Goal: Book appointment/travel/reservation

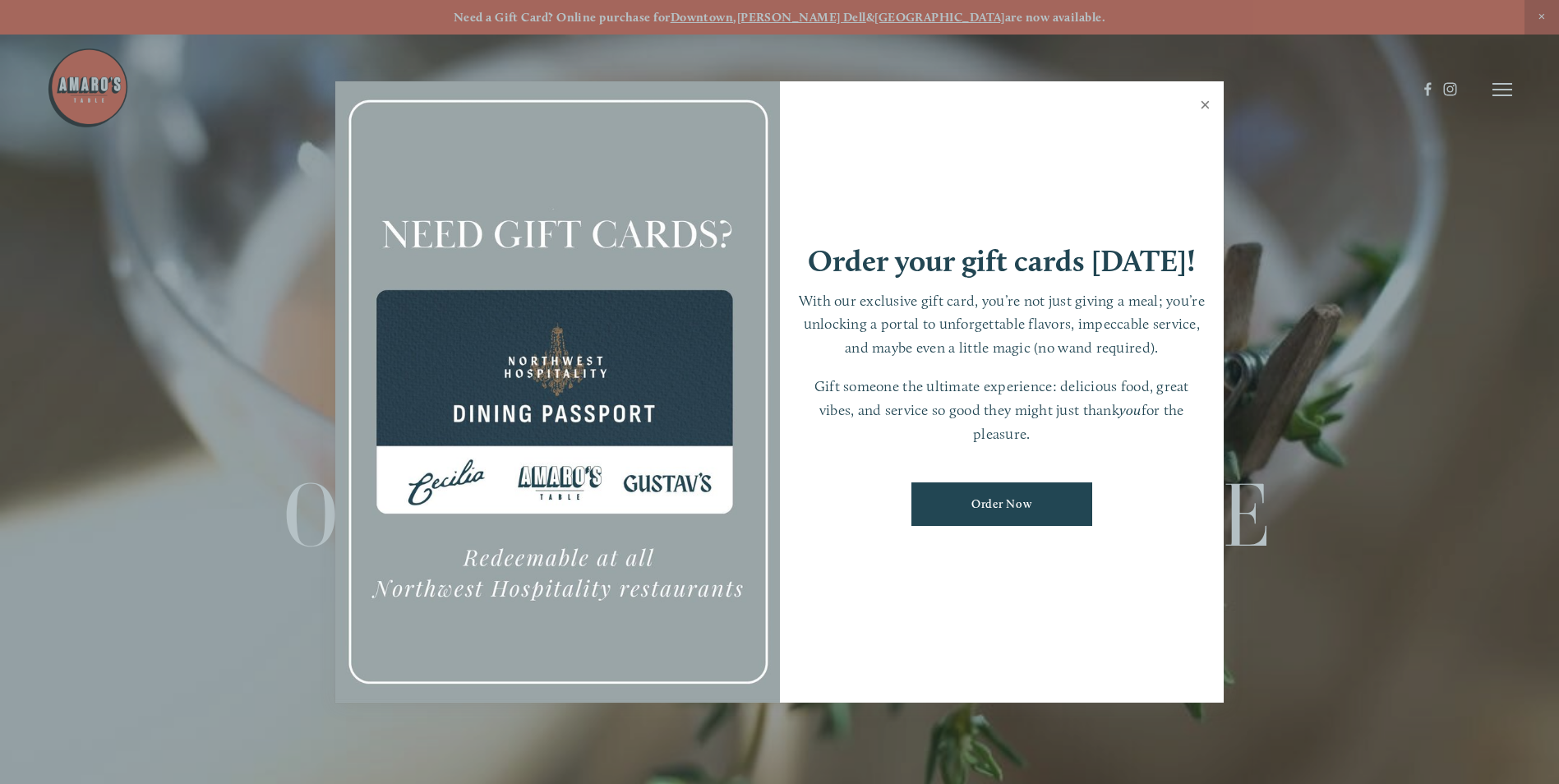
click at [1207, 105] on link "Close" at bounding box center [1204, 107] width 32 height 46
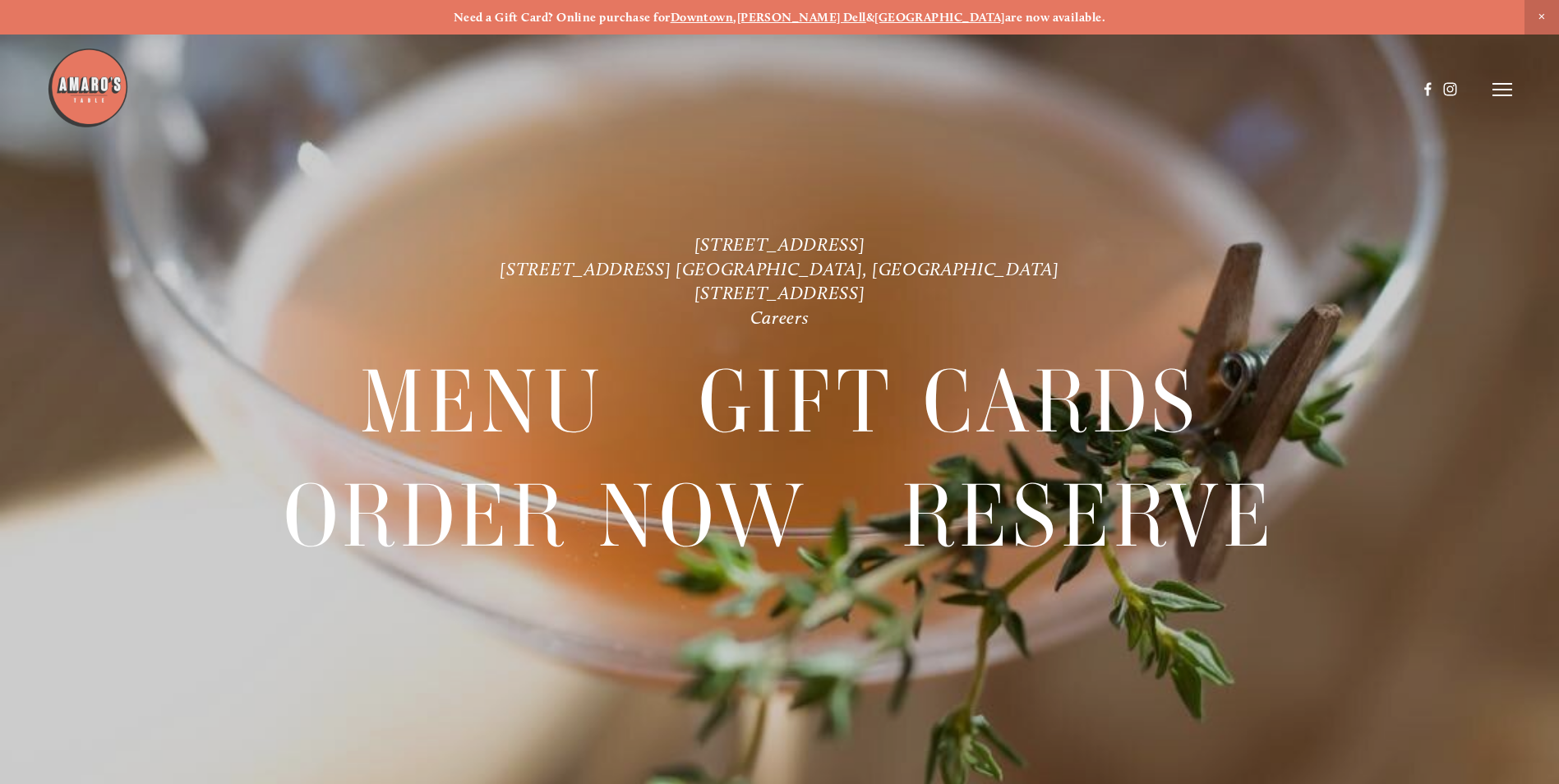
click at [1501, 94] on icon at bounding box center [1502, 89] width 20 height 15
click at [1147, 90] on span "Menu" at bounding box center [1159, 88] width 34 height 15
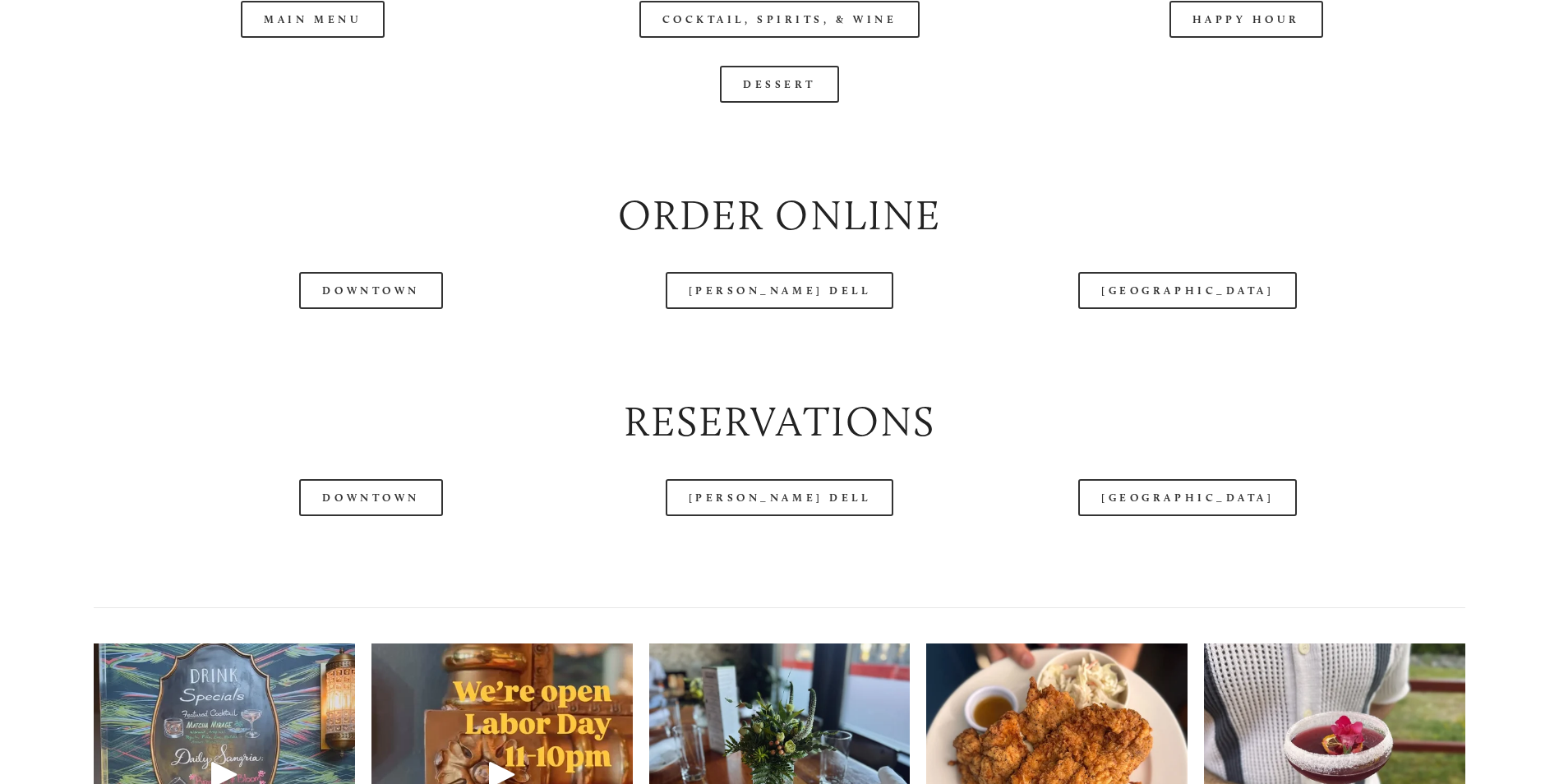
scroll to position [2034, 0]
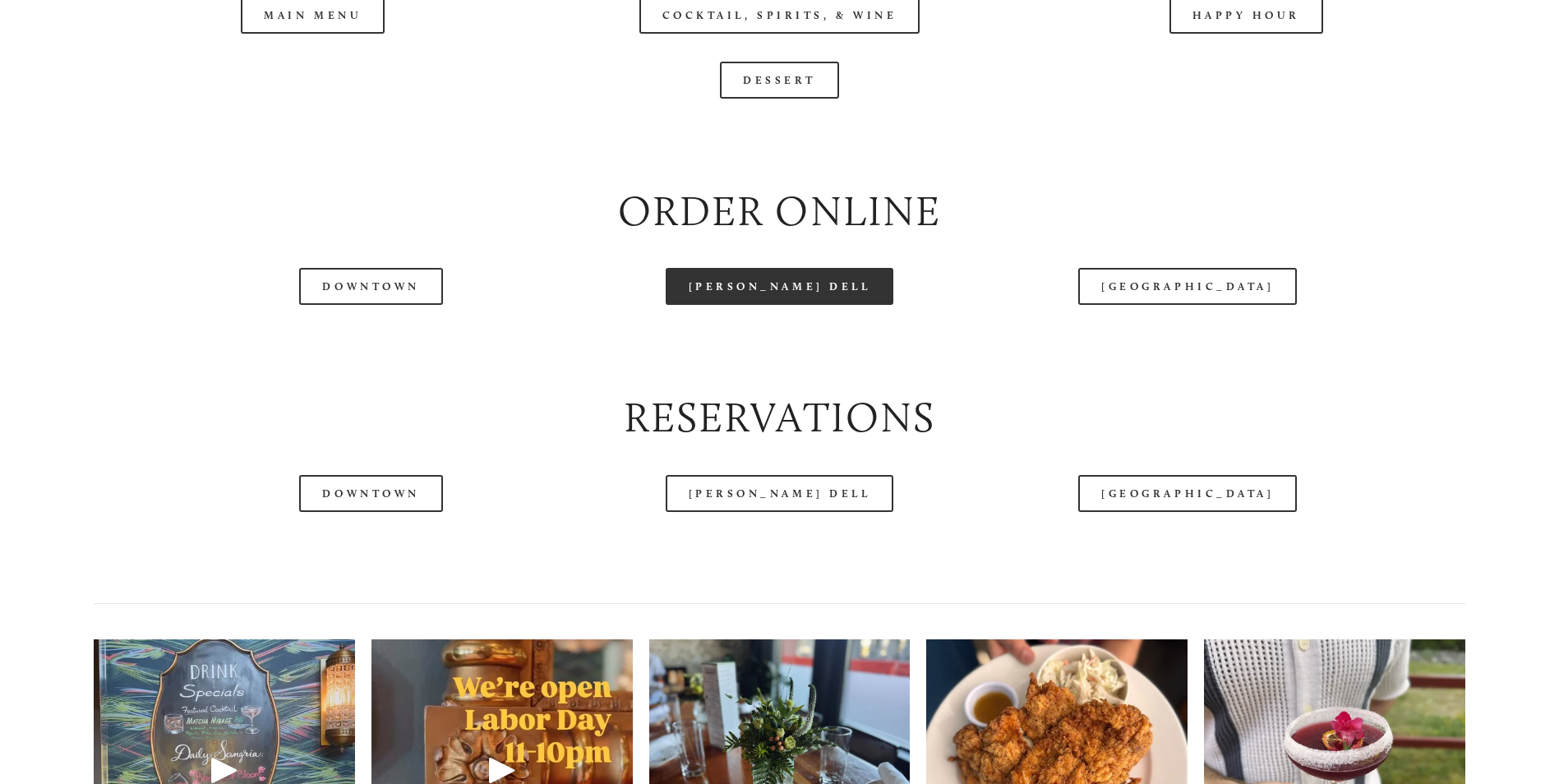
click at [788, 304] on link "[PERSON_NAME] Dell" at bounding box center [780, 286] width 229 height 37
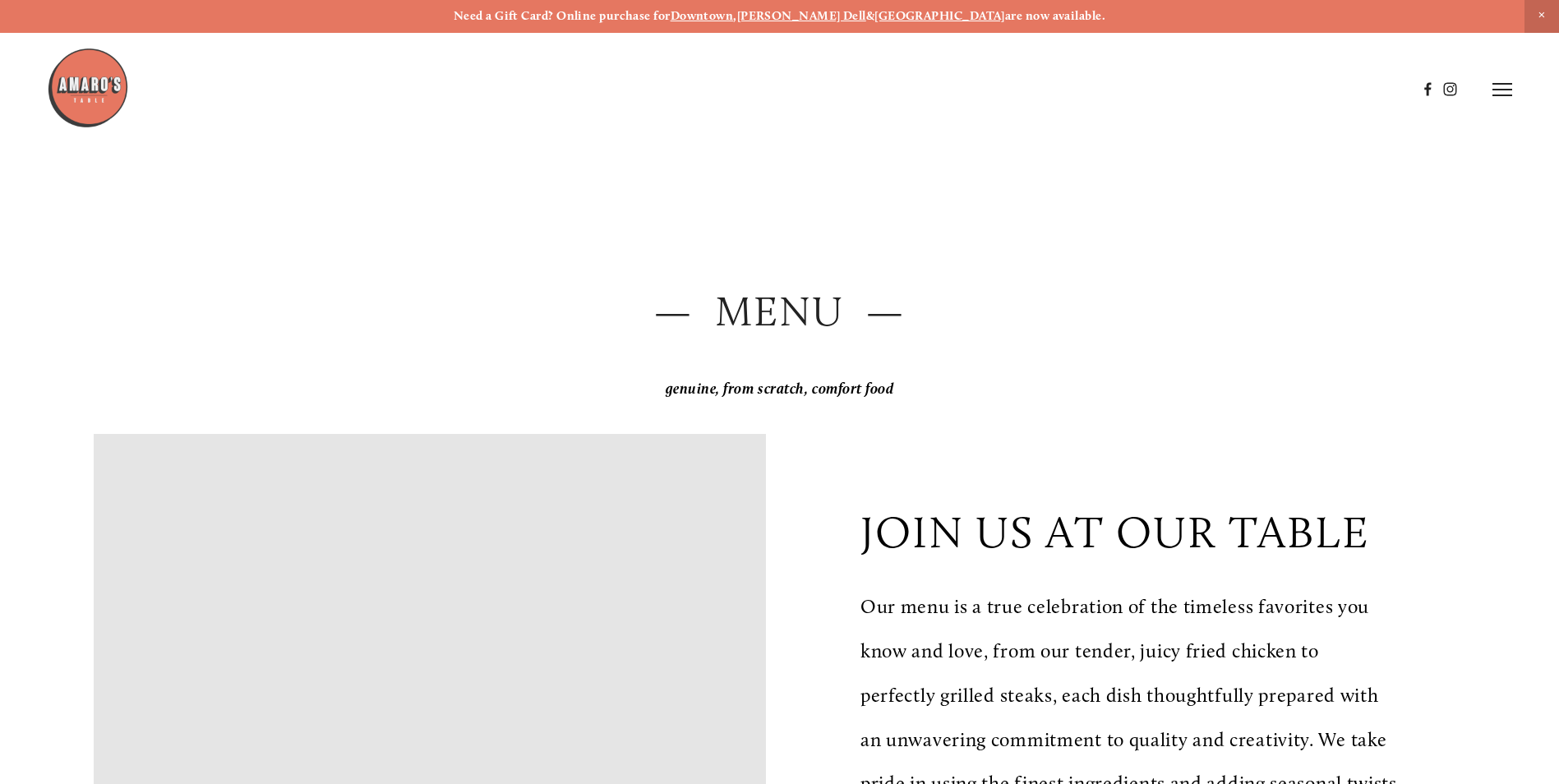
scroll to position [0, 0]
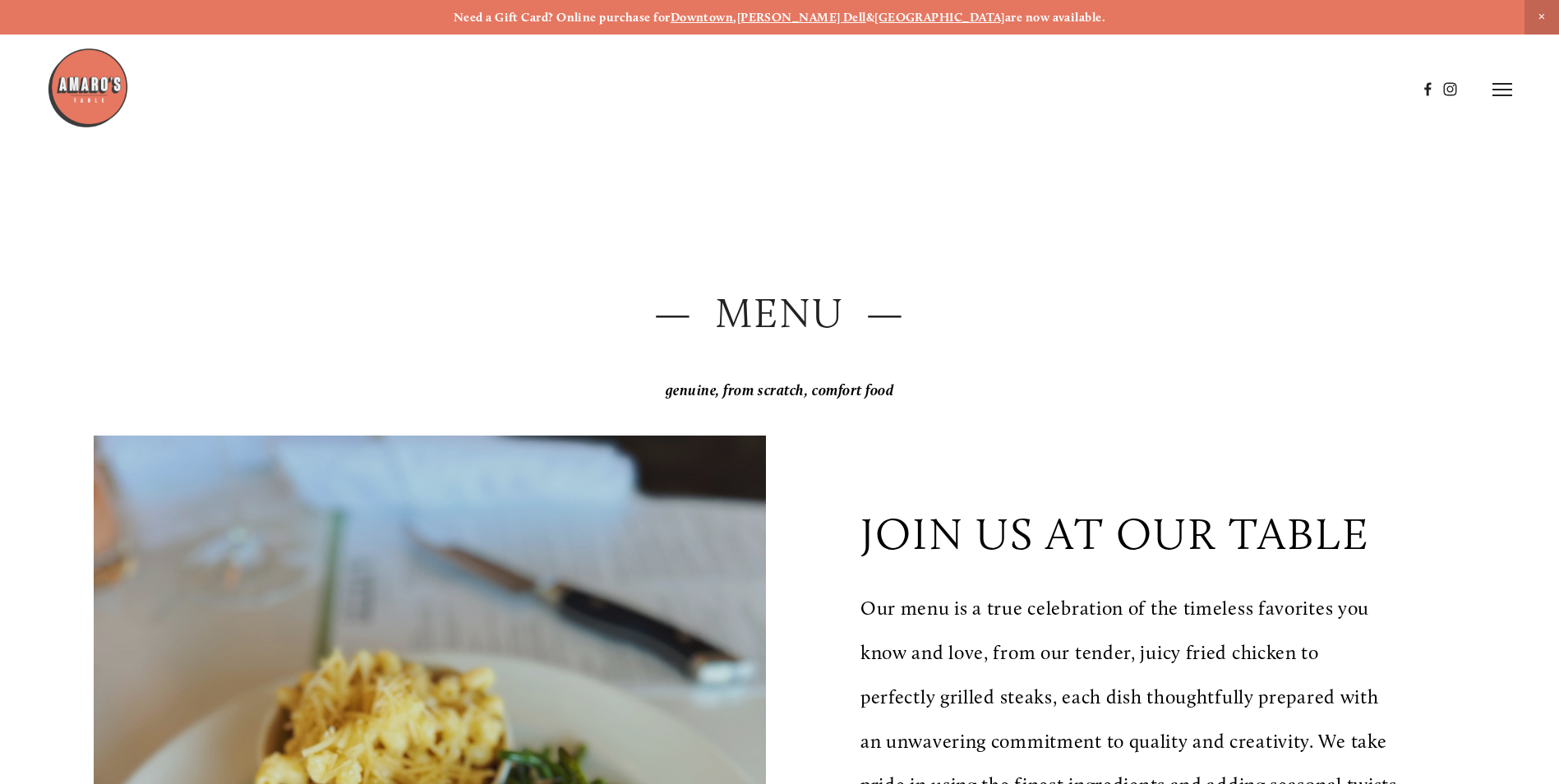
click at [1495, 88] on icon at bounding box center [1502, 89] width 20 height 15
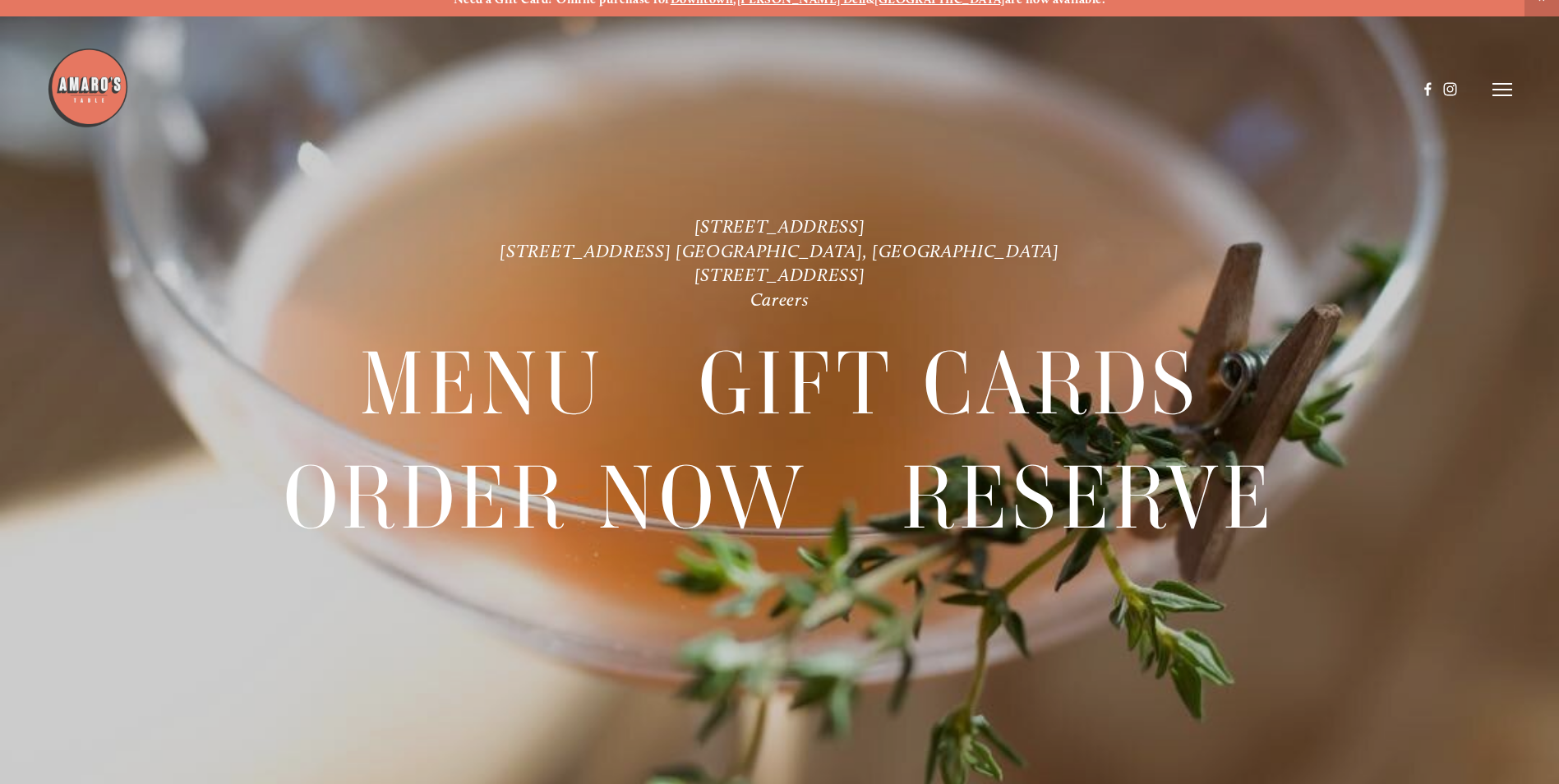
scroll to position [35, 0]
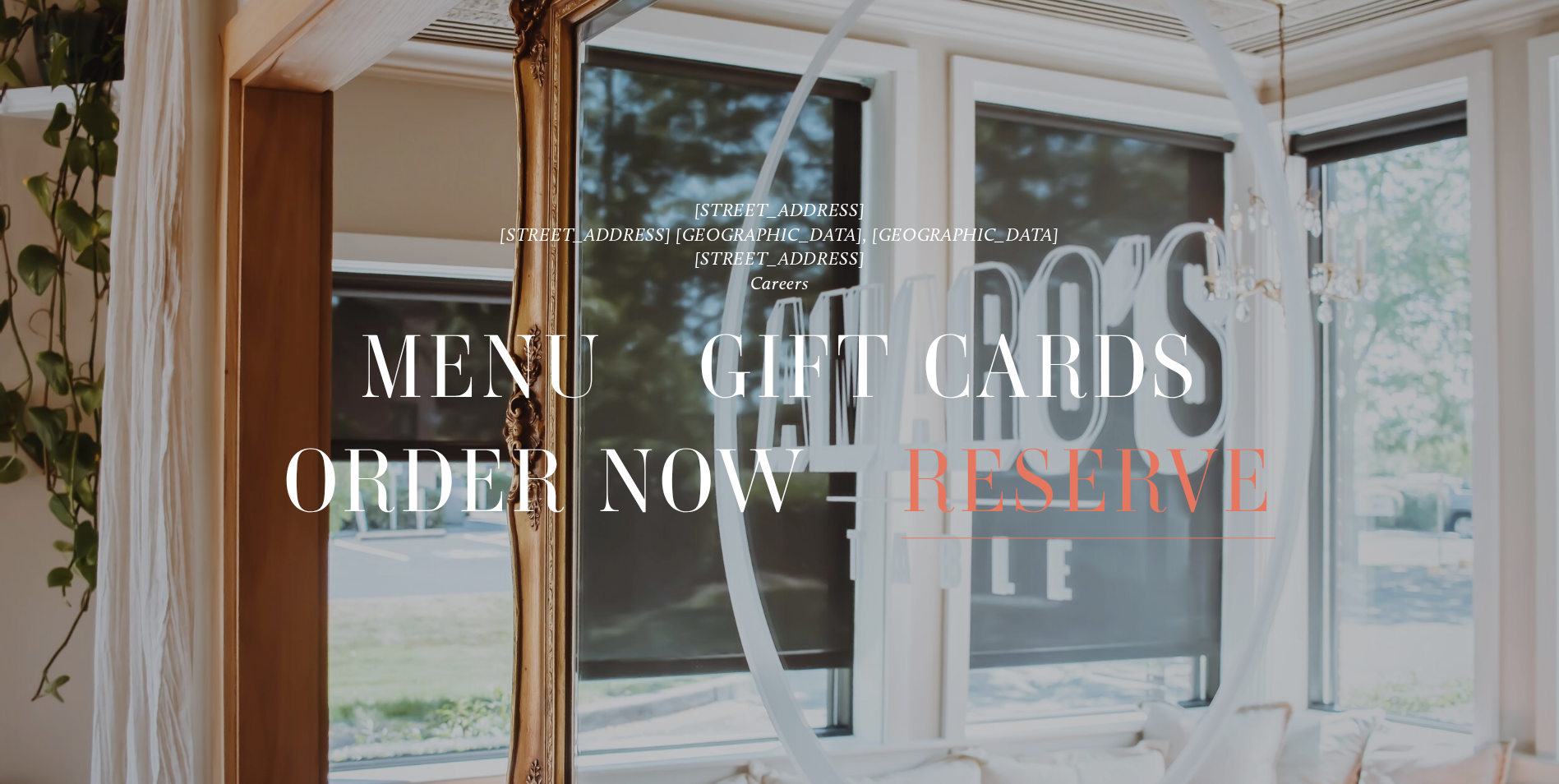
click at [1026, 480] on span "Reserve" at bounding box center [1089, 481] width 374 height 112
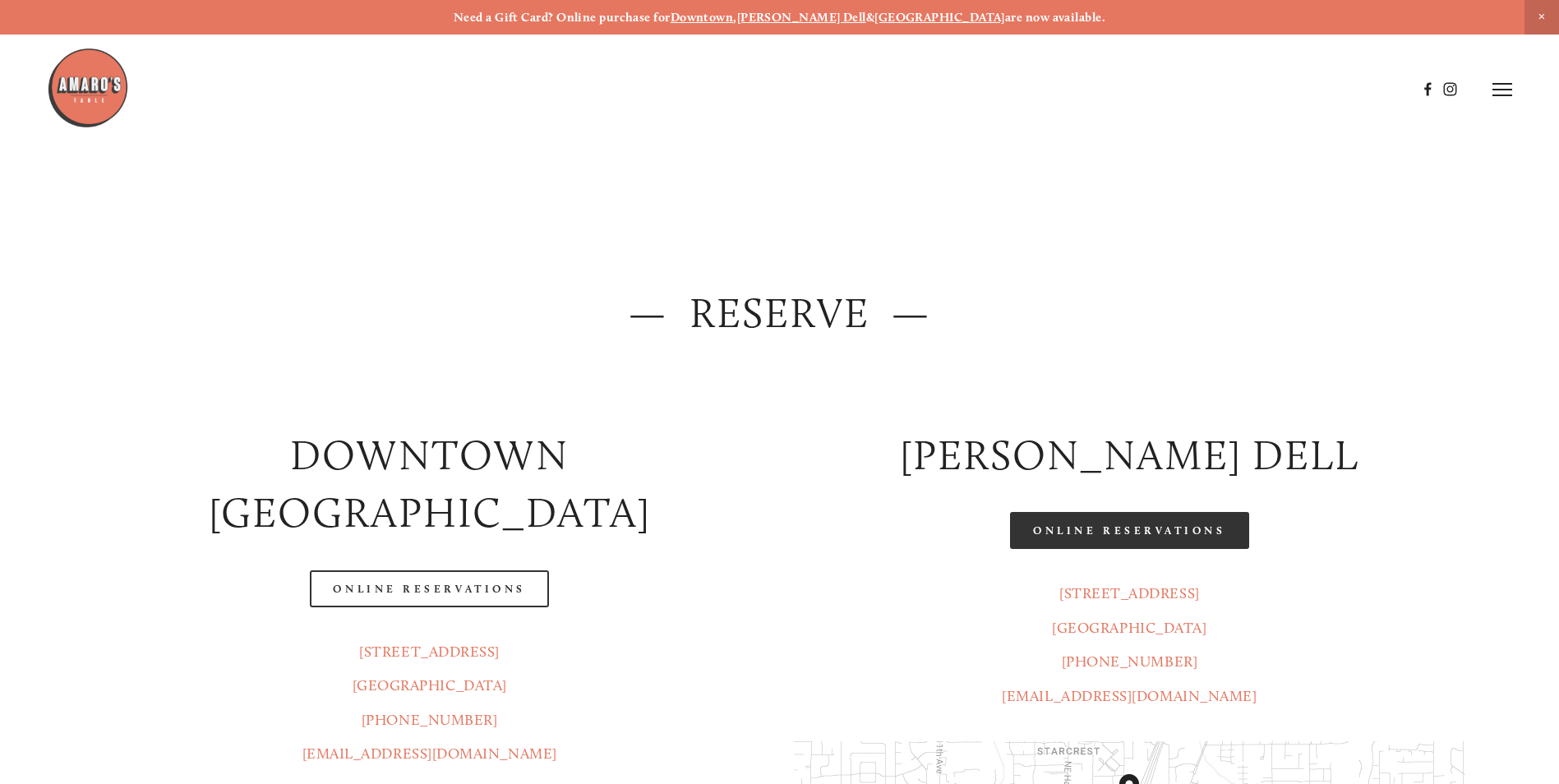
click at [1094, 531] on link "Online Reservations" at bounding box center [1129, 530] width 238 height 37
